Goal: Transaction & Acquisition: Purchase product/service

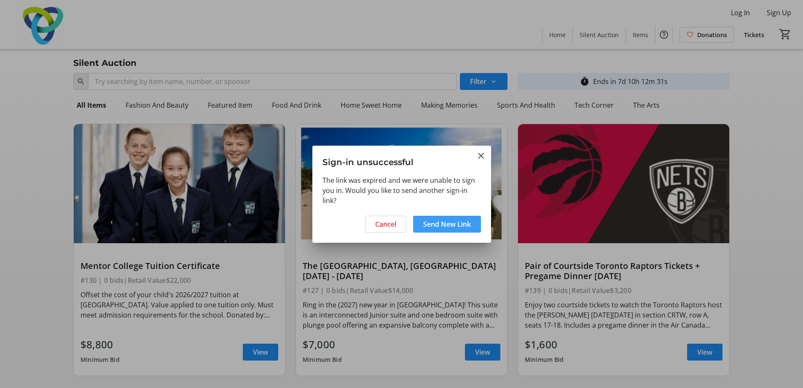
click at [417, 226] on span at bounding box center [447, 224] width 68 height 20
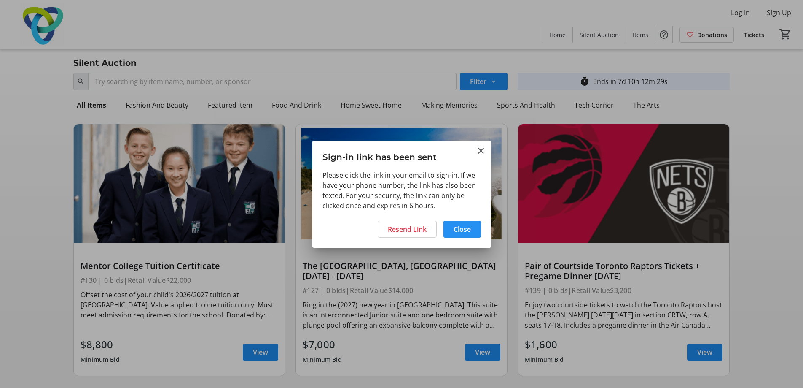
click at [468, 231] on span "Close" at bounding box center [462, 229] width 17 height 10
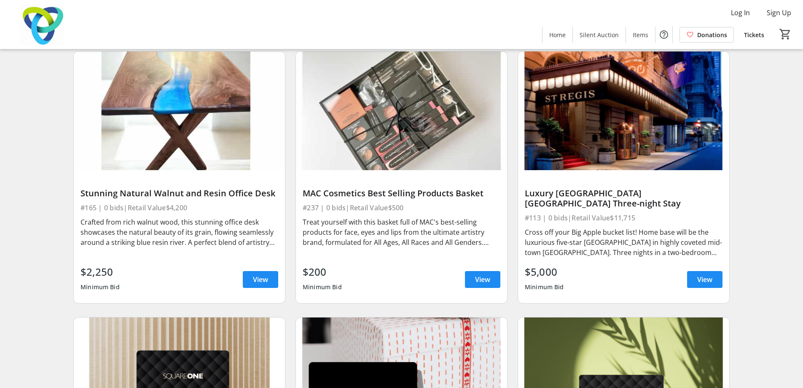
scroll to position [1139, 0]
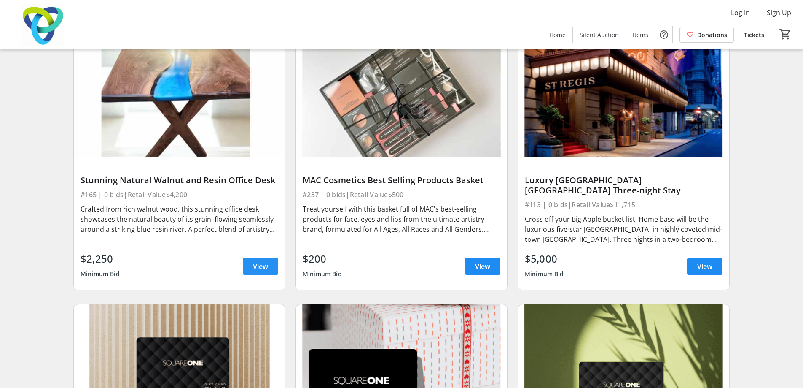
click at [246, 256] on span at bounding box center [260, 266] width 35 height 20
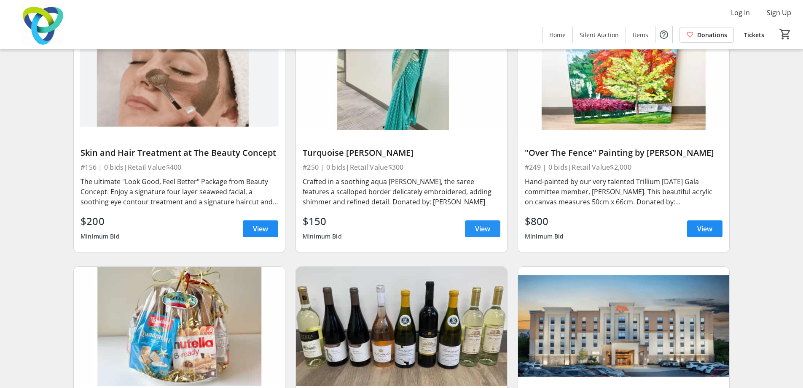
scroll to position [6368, 0]
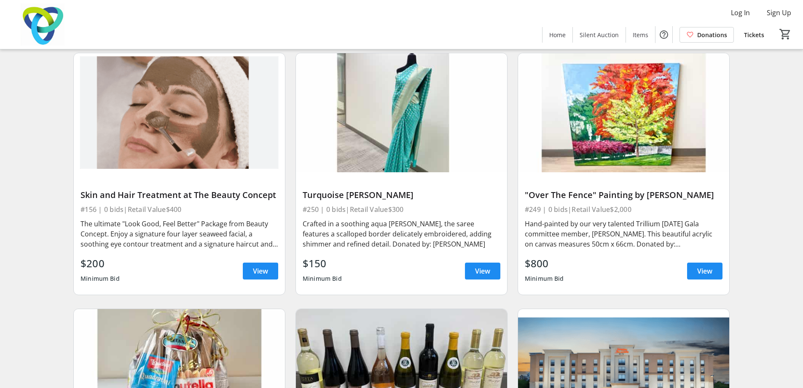
click at [598, 136] on img at bounding box center [623, 112] width 211 height 119
click at [705, 266] on span "View" at bounding box center [705, 271] width 15 height 10
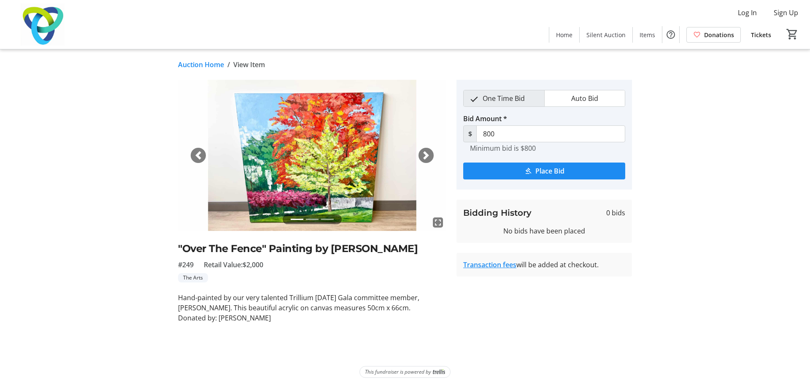
click at [435, 151] on img at bounding box center [312, 155] width 268 height 151
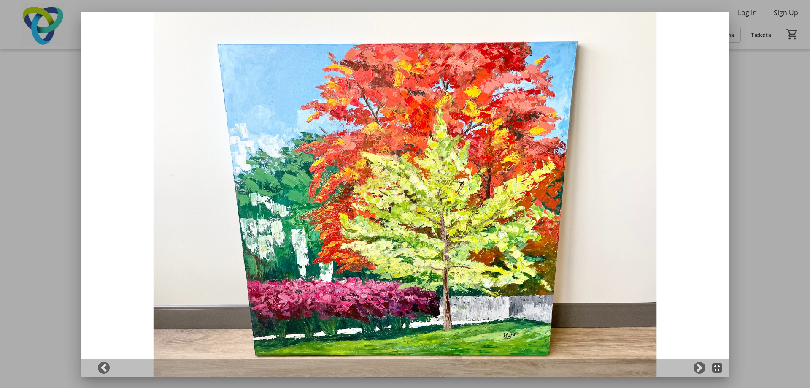
click at [34, 141] on div at bounding box center [405, 194] width 810 height 388
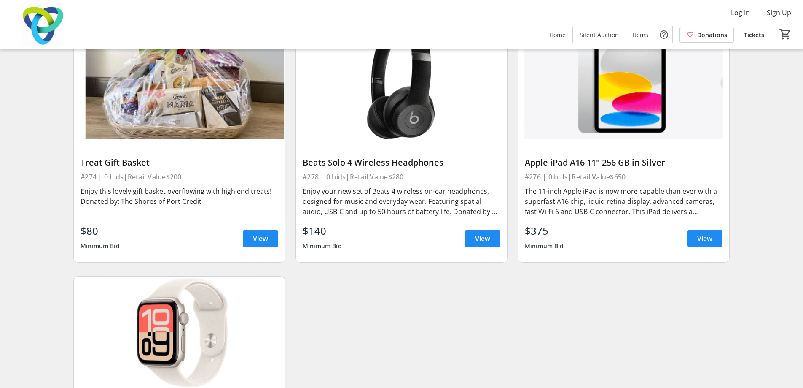
scroll to position [11239, 0]
